Goal: Information Seeking & Learning: Learn about a topic

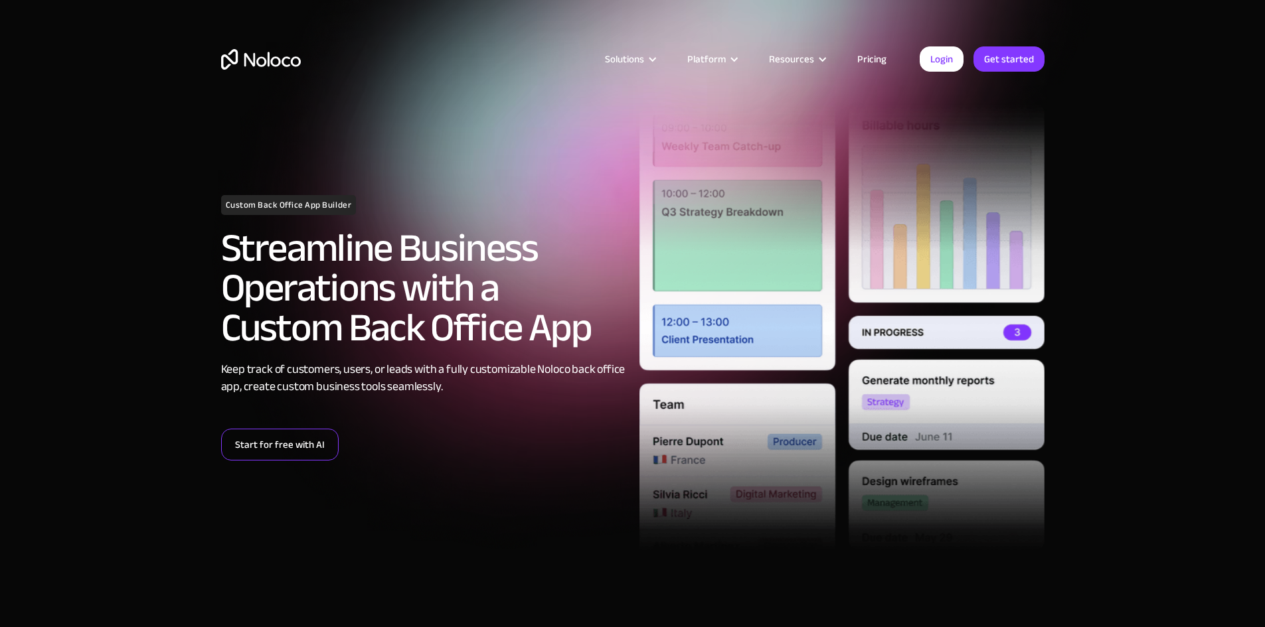
click at [276, 448] on link "Start for free with AI" at bounding box center [280, 445] width 118 height 32
click at [881, 58] on link "Pricing" at bounding box center [872, 58] width 62 height 17
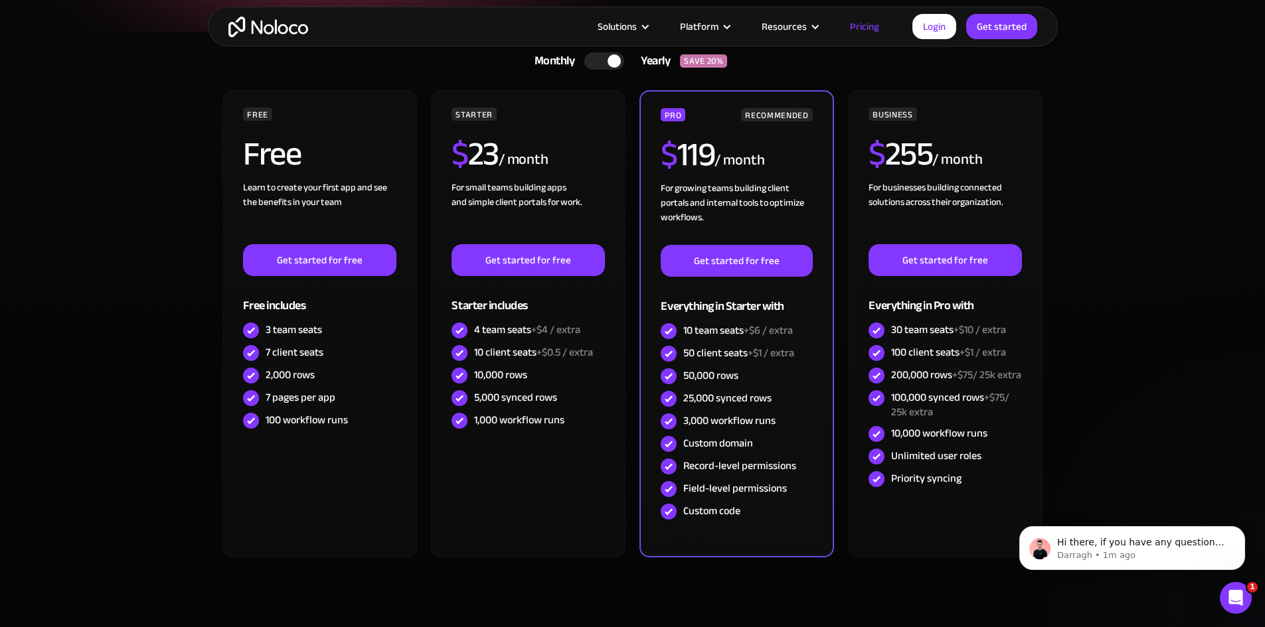
click at [1167, 490] on section "Monthly Yearly SAVE 20% Monthly Yearly SAVE 20% FREE Free Learn to create your …" at bounding box center [632, 350] width 1265 height 636
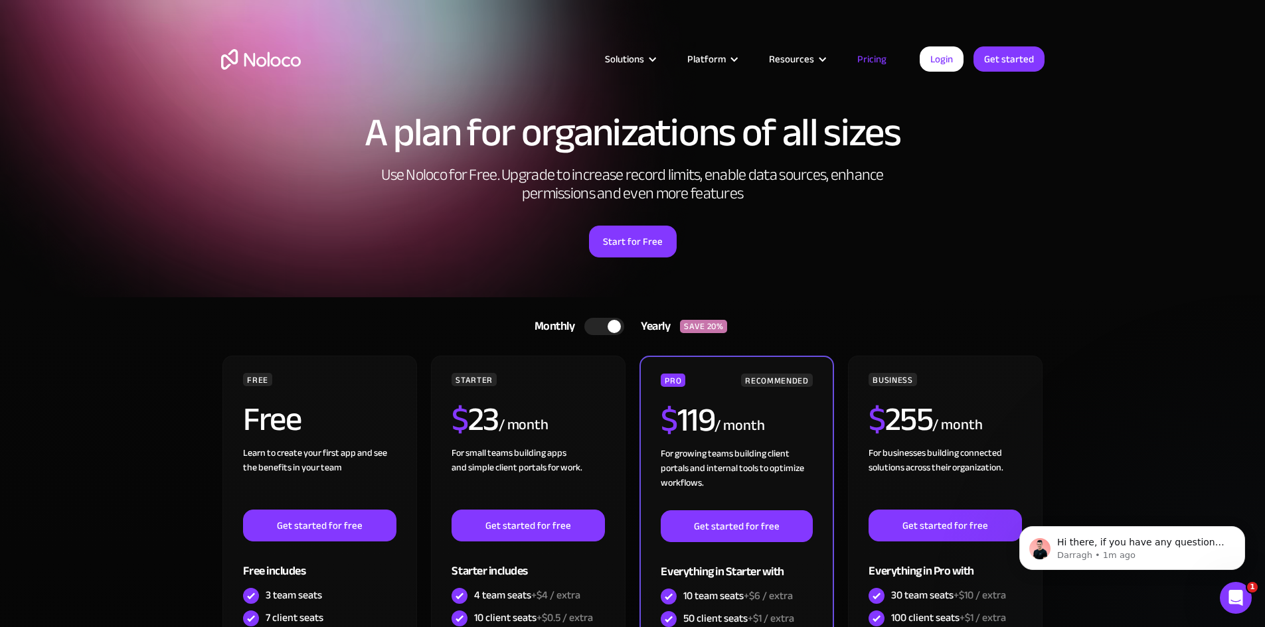
click at [277, 55] on img "home" at bounding box center [261, 59] width 80 height 21
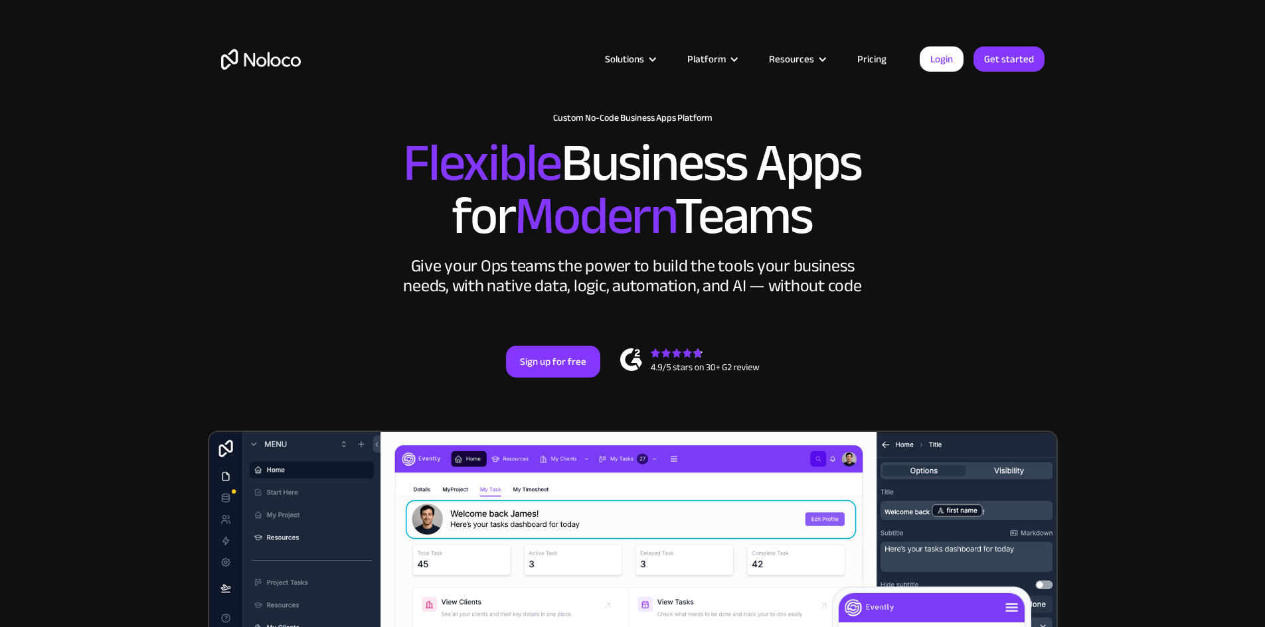
drag, startPoint x: 365, startPoint y: 181, endPoint x: 918, endPoint y: 198, distance: 553.4
click at [918, 198] on h2 "Flexible Business Apps for Modern Teams" at bounding box center [632, 190] width 823 height 106
click at [874, 243] on h2 "Flexible Business Apps for Modern Teams" at bounding box center [632, 190] width 823 height 106
drag, startPoint x: 761, startPoint y: 261, endPoint x: 348, endPoint y: 258, distance: 413.0
click at [348, 243] on h2 "Flexible Business Apps for Modern Teams" at bounding box center [632, 190] width 823 height 106
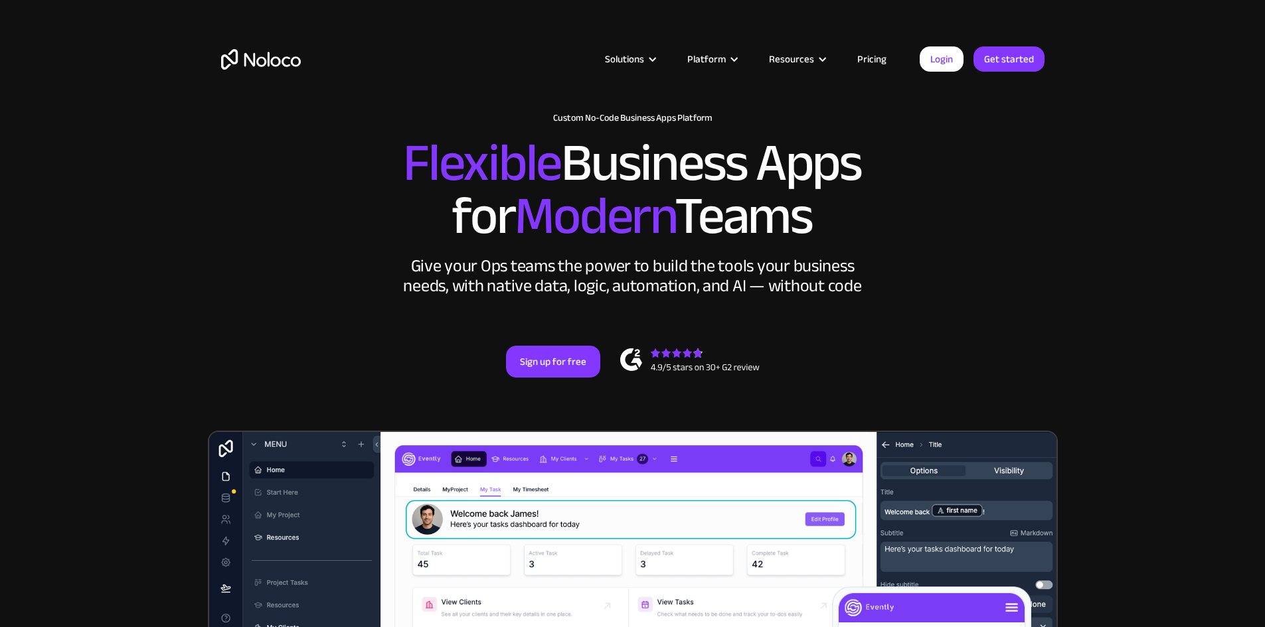
click at [768, 243] on h2 "Flexible Business Apps for Modern Teams" at bounding box center [632, 190] width 823 height 106
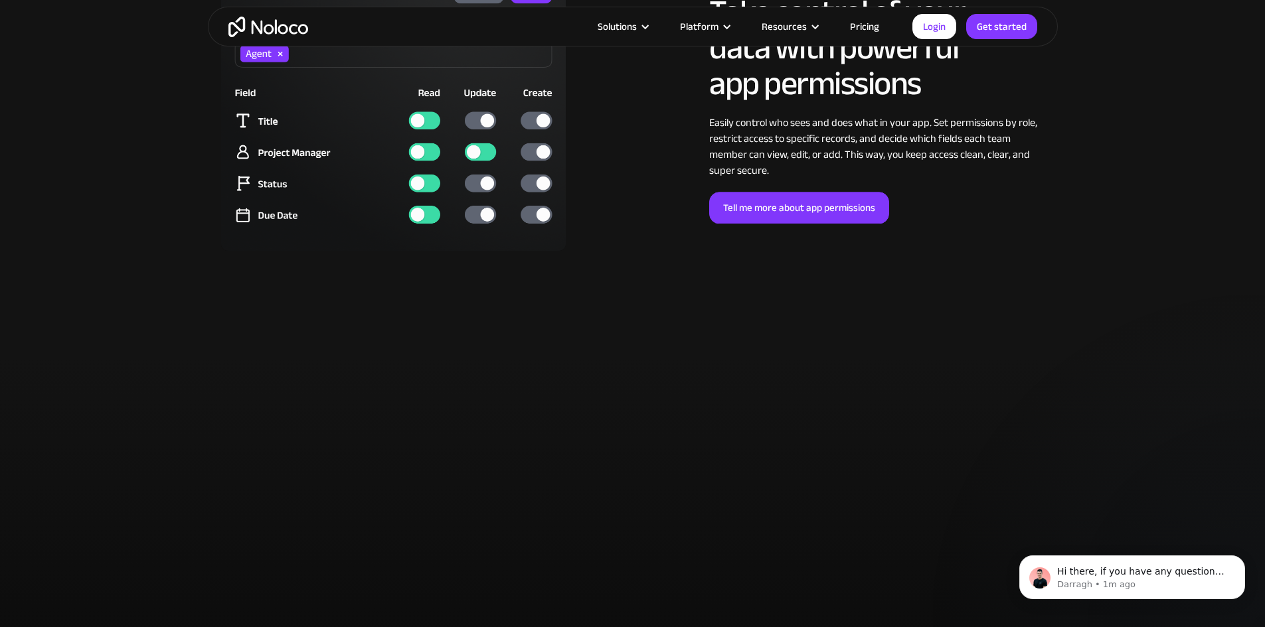
scroll to position [3652, 0]
